Goal: Complete application form

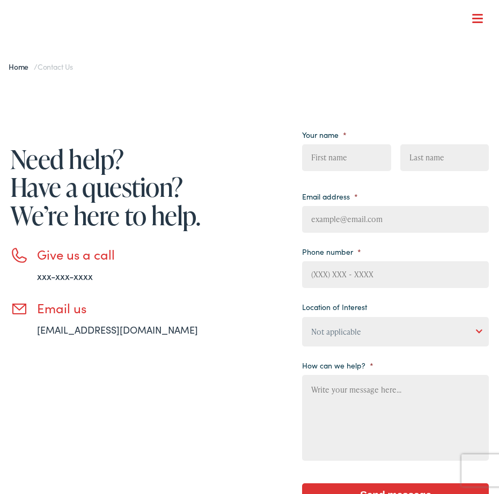
type input "inlLAYvzuvgYmq"
type input "usWilEUtFrw"
type input "[EMAIL_ADDRESS][DOMAIN_NAME]"
type input "XAgGhWrBOJCIPHHe"
type input "LoDUxRwhQHI"
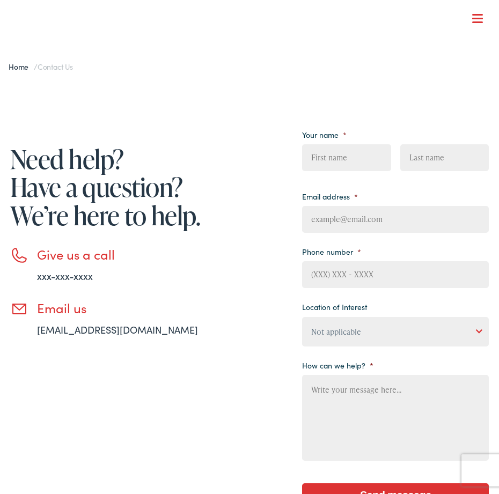
type input "VQoAXDaVK"
type input "gXllhaeBqXHnQHww"
type input "[EMAIL_ADDRESS][DOMAIN_NAME]"
type input "LWRkSrAUqCb"
type input "OwmHpIOFTdMir"
